Goal: Transaction & Acquisition: Subscribe to service/newsletter

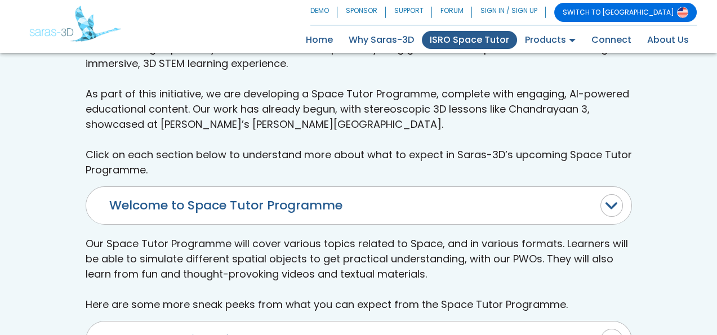
scroll to position [394, 0]
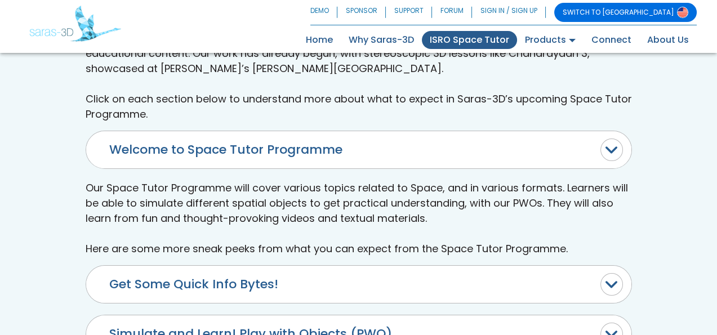
click at [612, 149] on button "Welcome to Space Tutor Programme" at bounding box center [358, 149] width 545 height 37
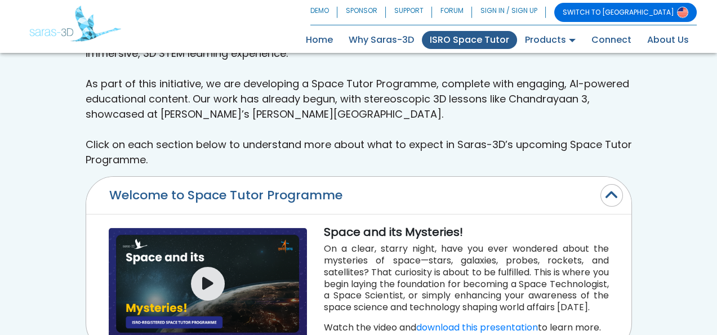
scroll to position [338, 0]
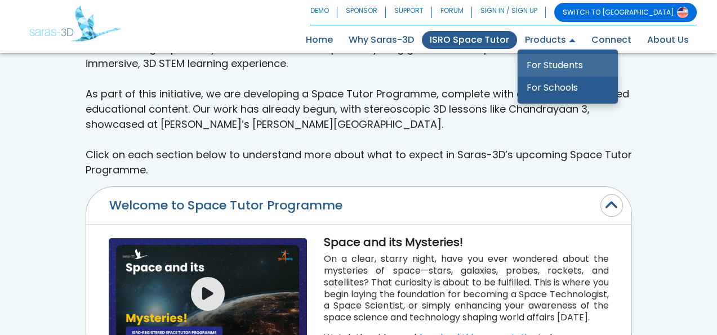
click at [559, 65] on link "For Students" at bounding box center [568, 65] width 100 height 23
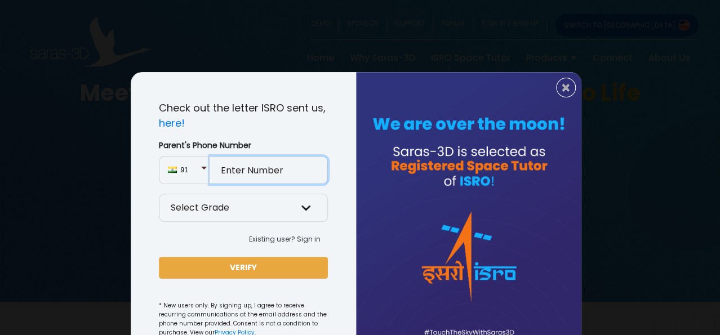
click at [301, 173] on input "Parent's Phone Number" at bounding box center [269, 170] width 118 height 28
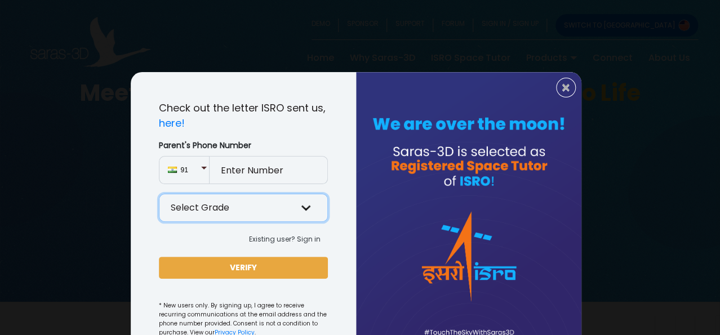
click at [300, 206] on select "Select Grade Grade 9 th Grade 10 th Grade 11 th Grade 12 th" at bounding box center [243, 208] width 169 height 28
select select "11"
click at [159, 194] on select "Select Grade Grade 9 th Grade 10 th Grade 11 th Grade 12 th" at bounding box center [243, 208] width 169 height 28
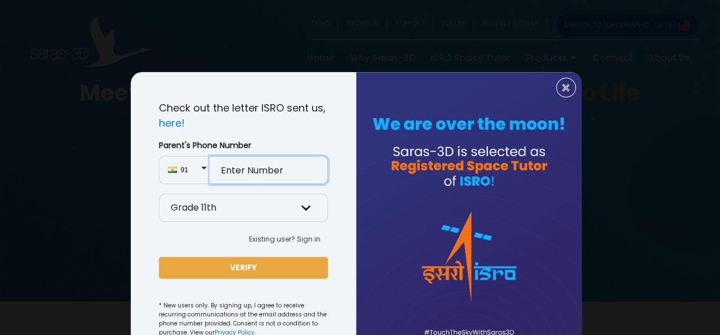
click at [257, 171] on input "Parent's Phone Number" at bounding box center [269, 170] width 118 height 28
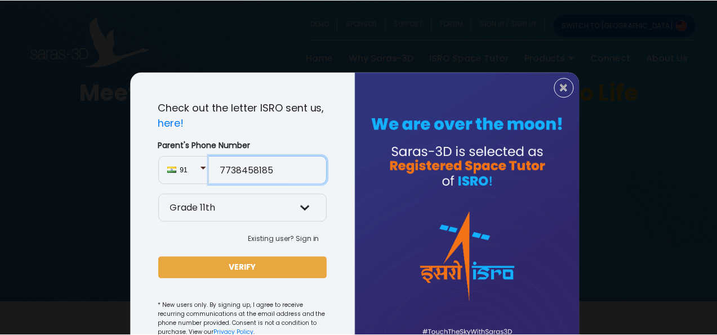
scroll to position [46, 0]
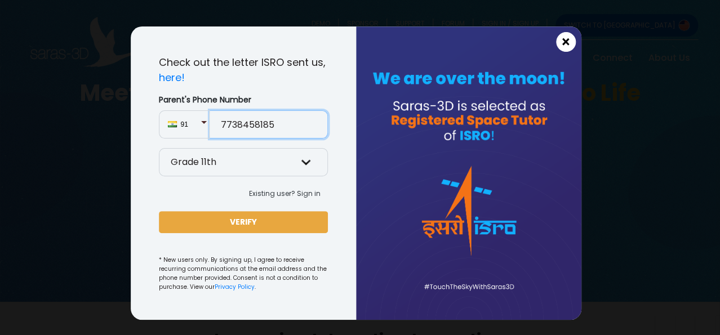
type input "7738458185"
click at [563, 44] on span "×" at bounding box center [566, 42] width 10 height 15
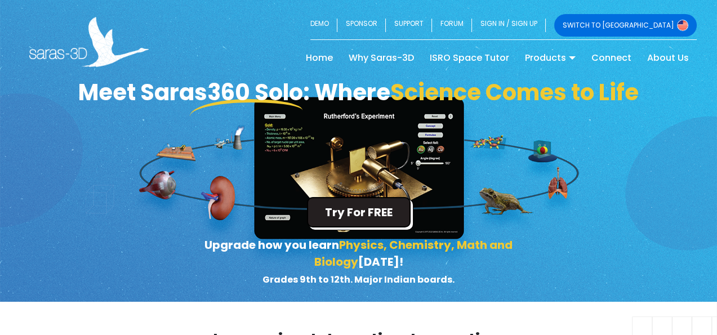
click at [350, 215] on button "Try For FREE" at bounding box center [359, 212] width 104 height 30
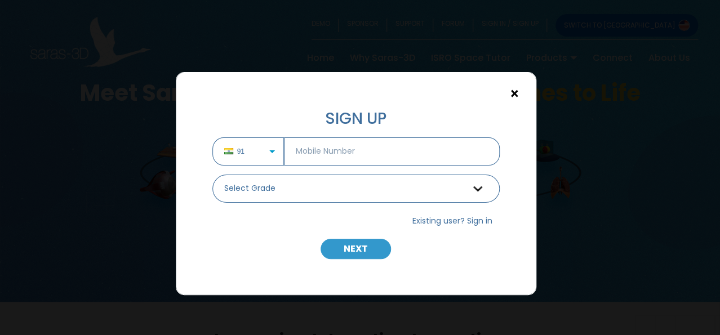
click at [517, 92] on span "×" at bounding box center [515, 94] width 10 height 15
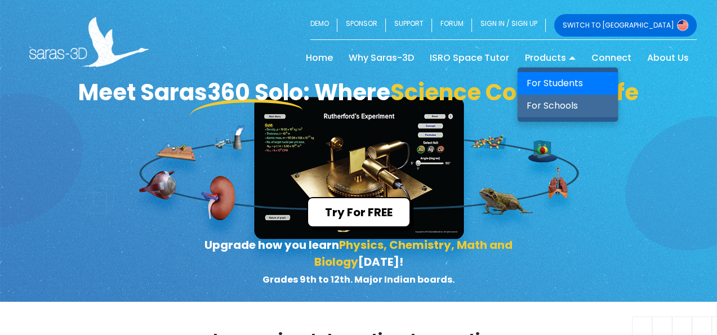
click at [561, 105] on link "For Schools" at bounding box center [568, 106] width 100 height 23
